Goal: Navigation & Orientation: Find specific page/section

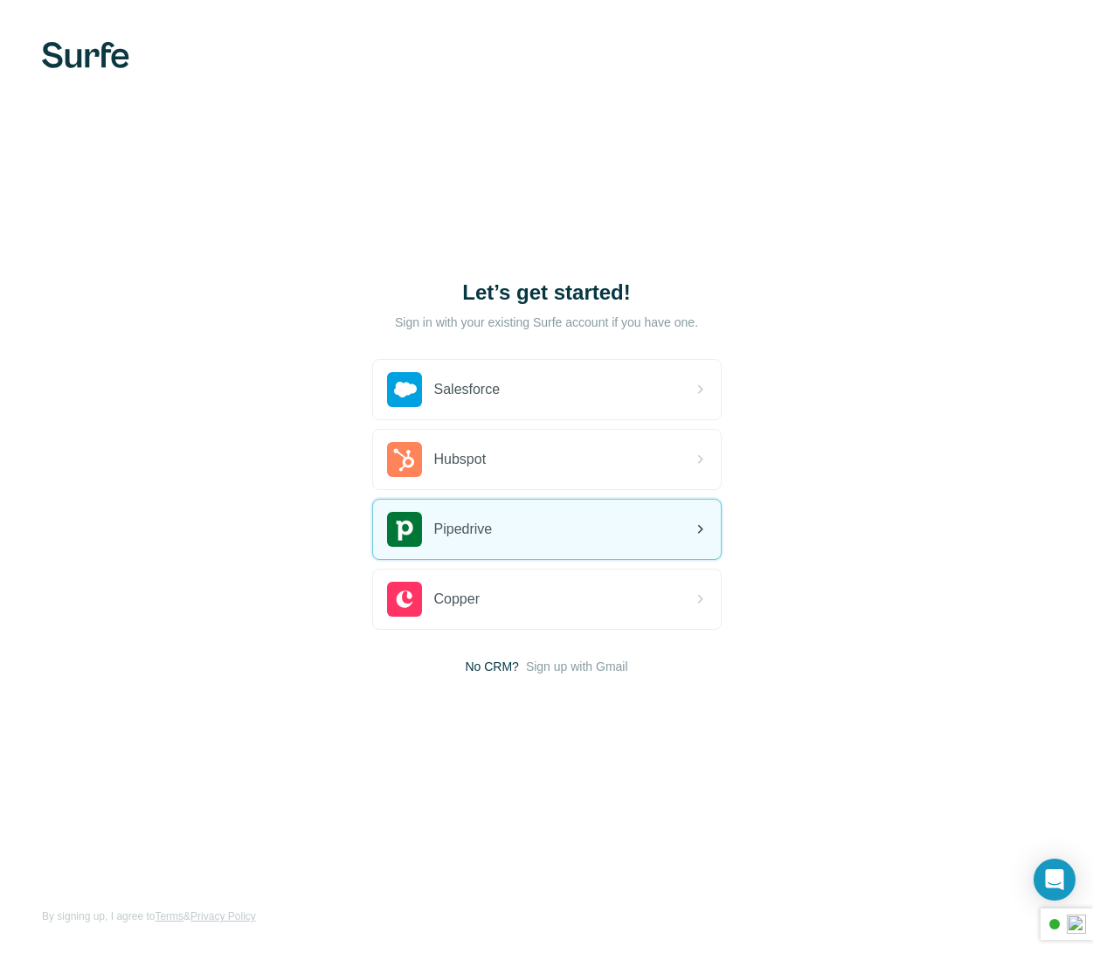
click at [484, 535] on span "Pipedrive" at bounding box center [463, 529] width 59 height 21
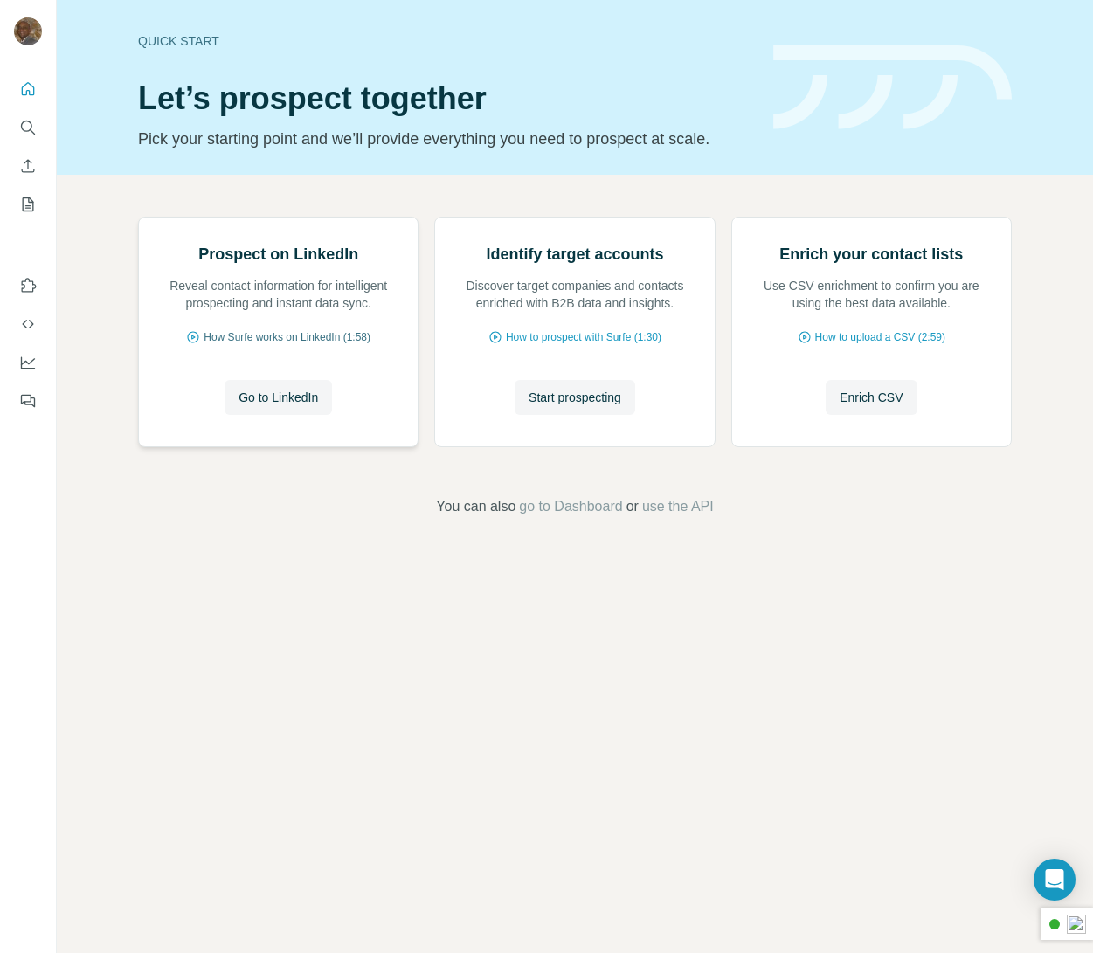
click at [263, 345] on span "How Surfe works on LinkedIn (1:58)" at bounding box center [287, 337] width 167 height 16
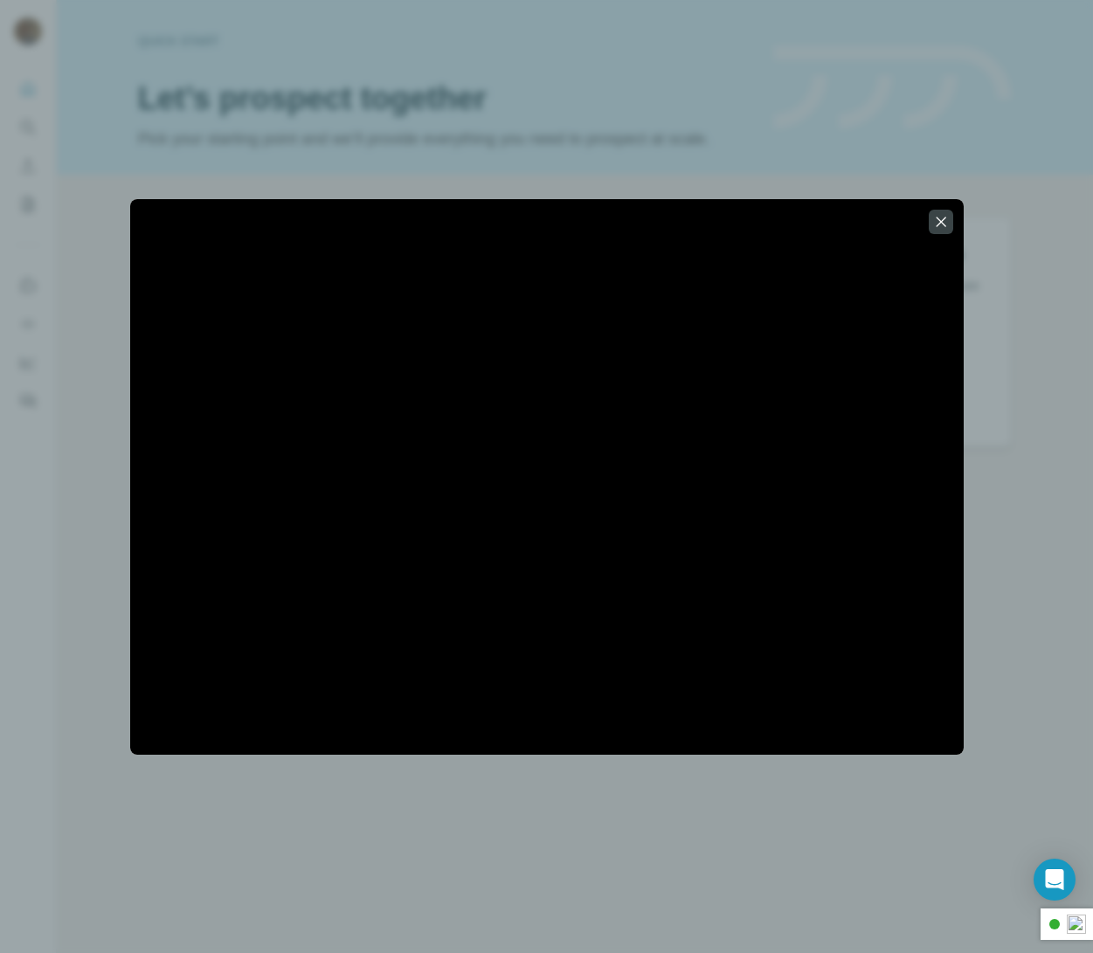
click at [944, 224] on icon "button" at bounding box center [940, 221] width 17 height 17
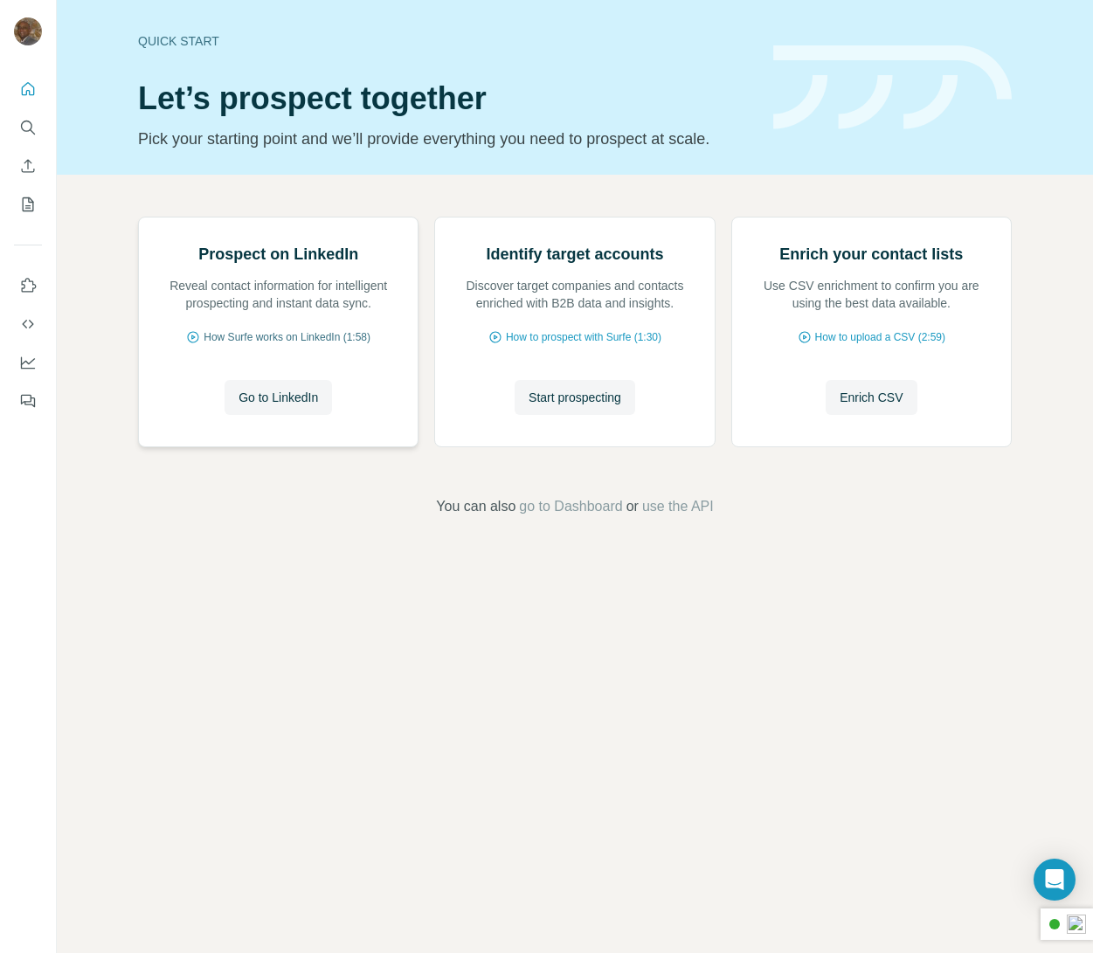
click at [270, 345] on span "How Surfe works on LinkedIn (1:58)" at bounding box center [287, 337] width 167 height 16
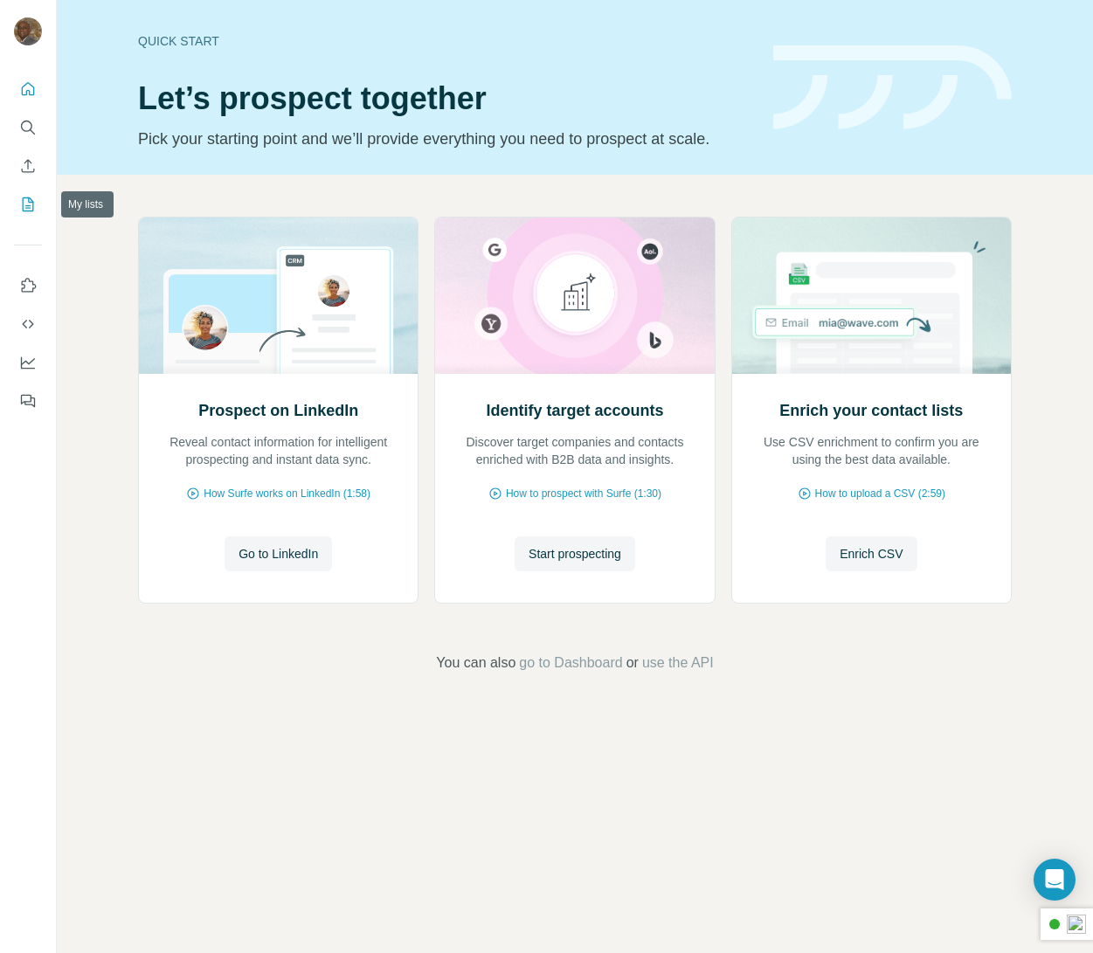
click at [34, 198] on icon "My lists" at bounding box center [27, 204] width 17 height 17
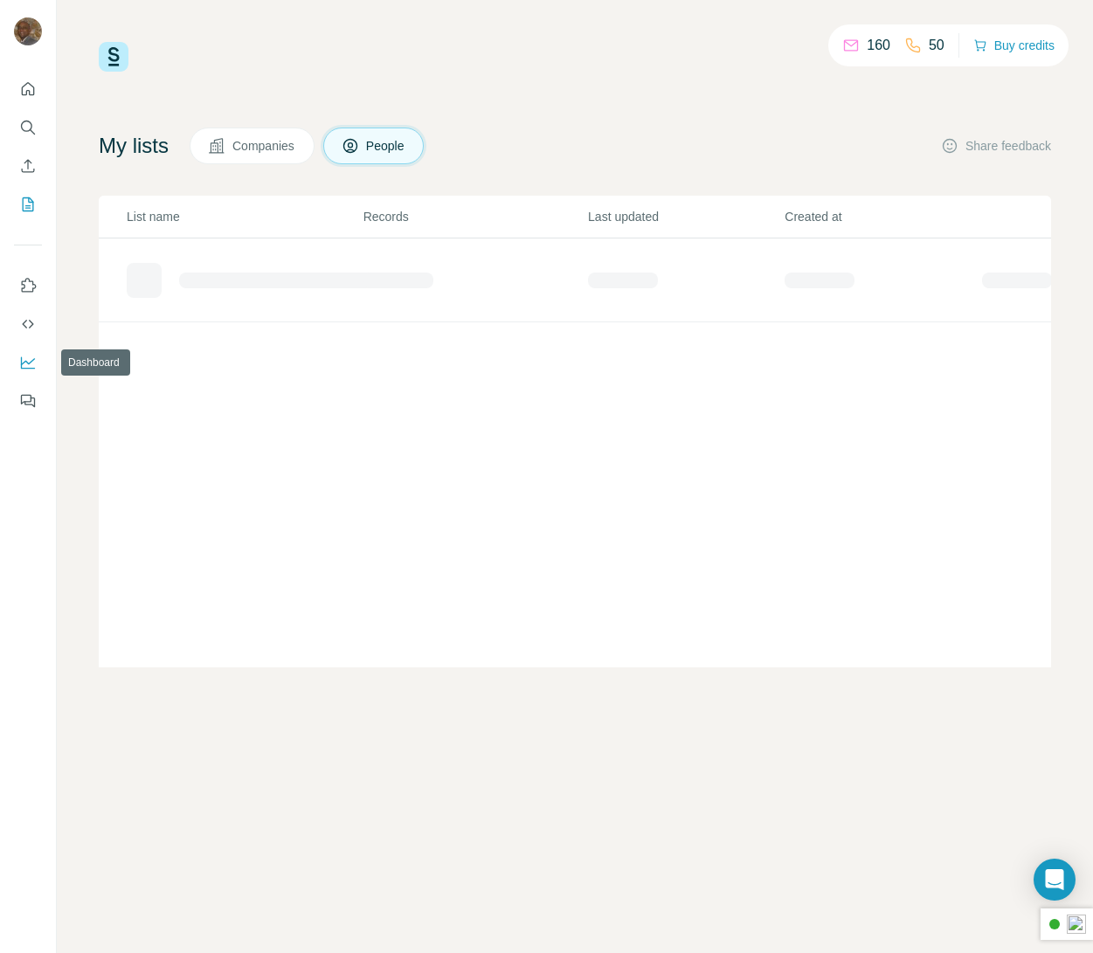
click at [34, 365] on icon "Dashboard" at bounding box center [27, 362] width 17 height 17
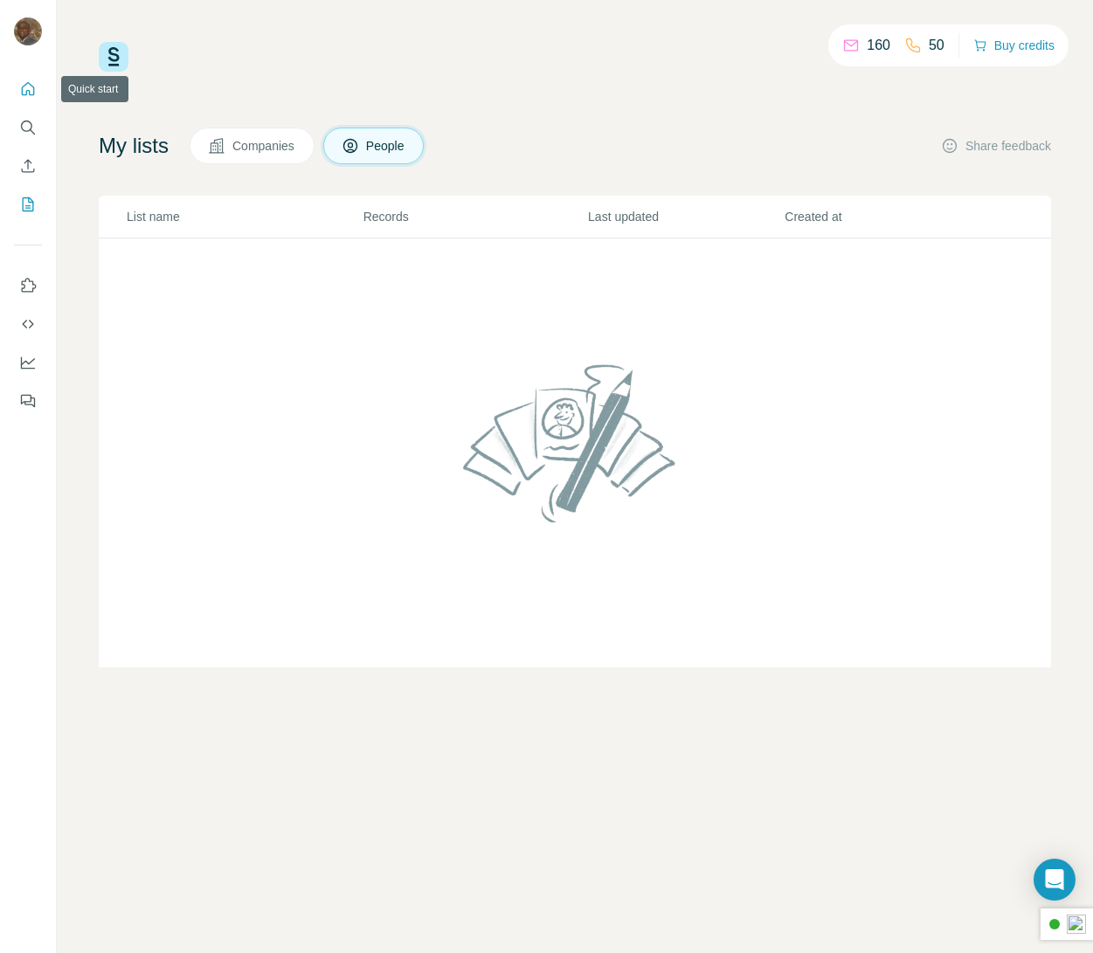
click at [28, 94] on icon "Quick start" at bounding box center [27, 88] width 17 height 17
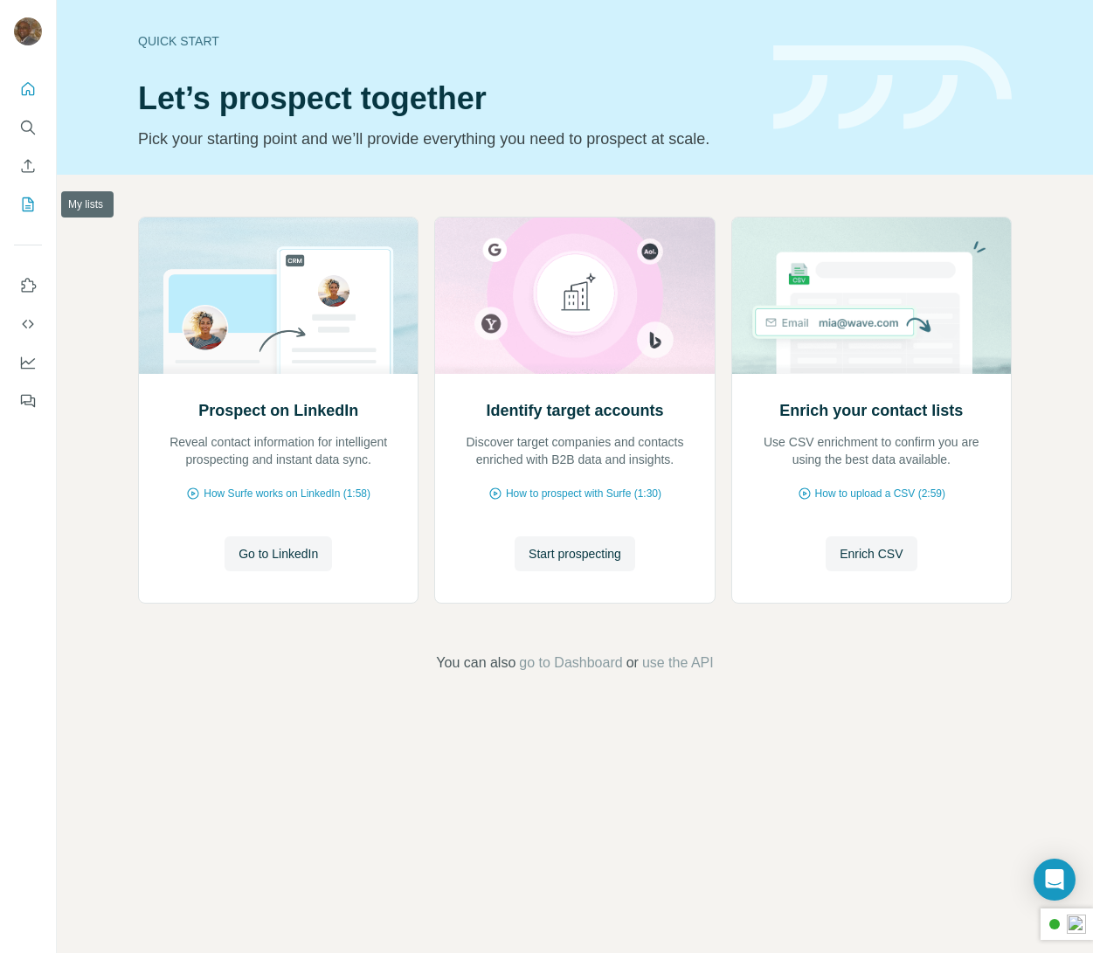
click at [30, 207] on icon "My lists" at bounding box center [27, 204] width 17 height 17
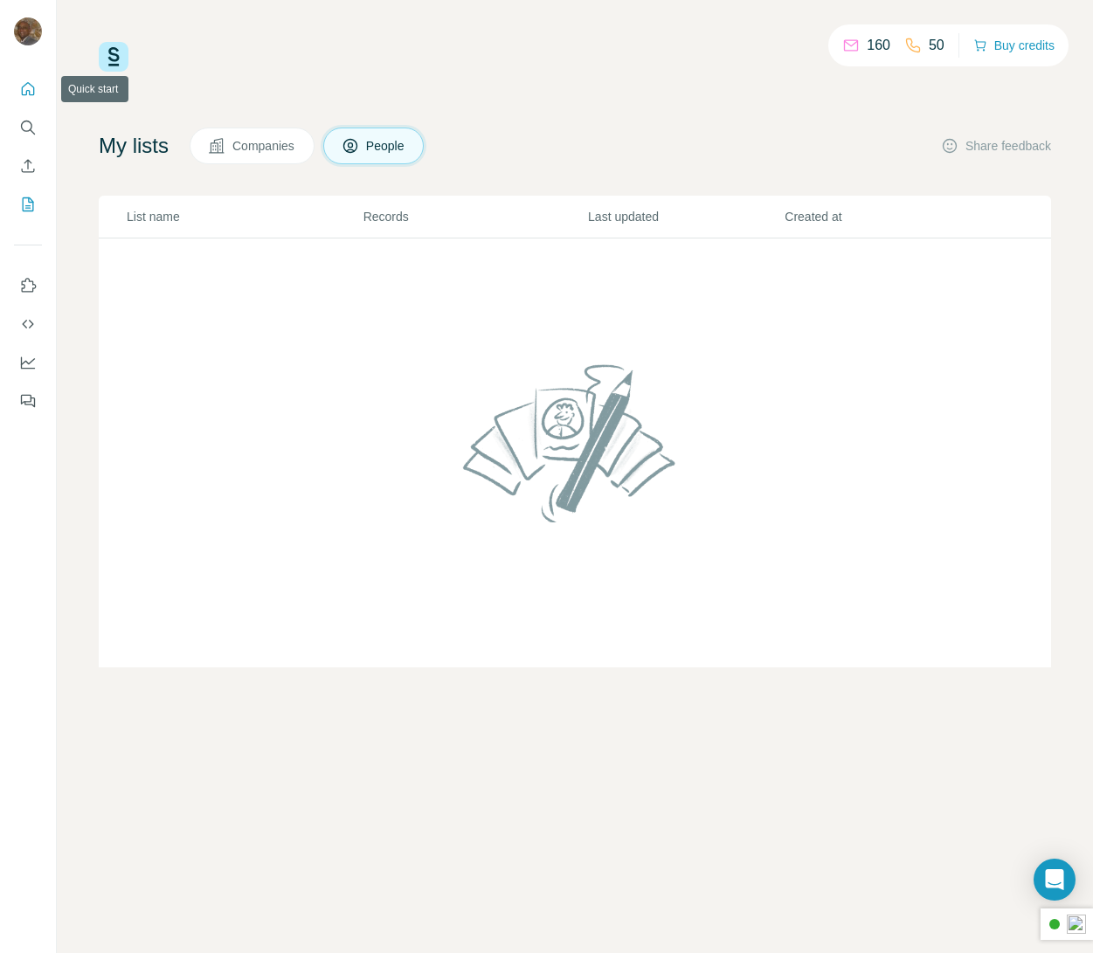
click at [31, 93] on icon "Quick start" at bounding box center [27, 88] width 17 height 17
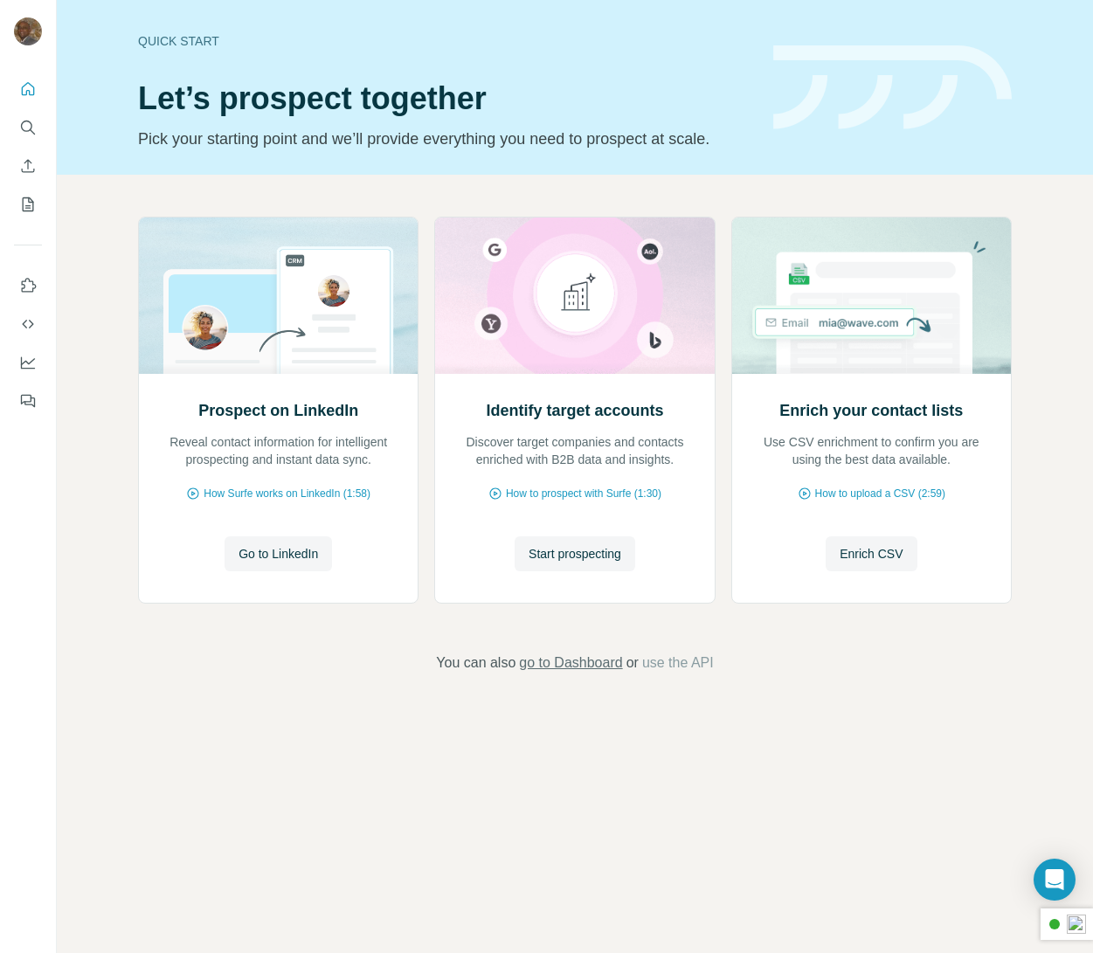
click at [588, 664] on span "go to Dashboard" at bounding box center [570, 663] width 103 height 21
